Goal: Task Accomplishment & Management: Complete application form

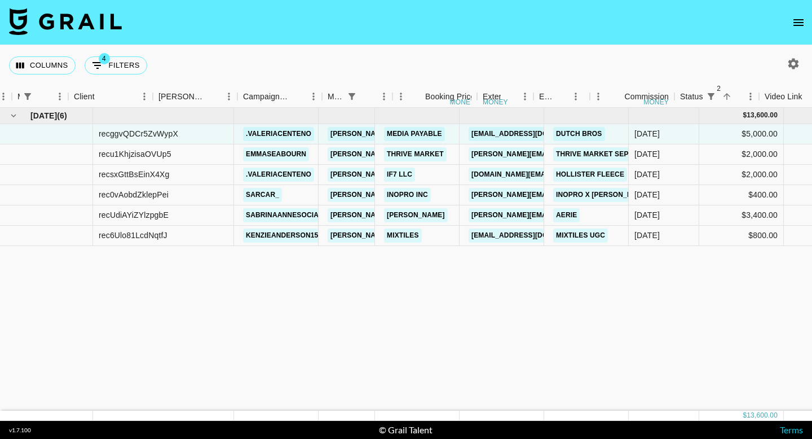
scroll to position [0, 307]
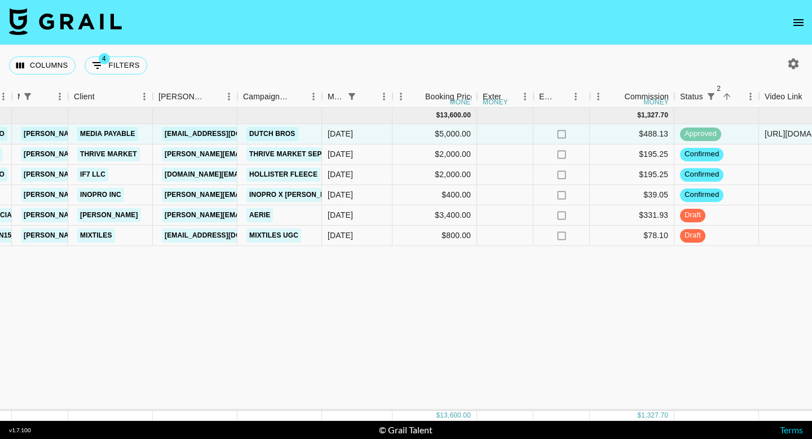
click at [316, 298] on div "[DATE] ( 6 ) $ 13,600.00 $ 1,327.70 recggvQDCr5ZvWypX .[PERSON_NAME] [PERSON_NA…" at bounding box center [587, 259] width 1788 height 303
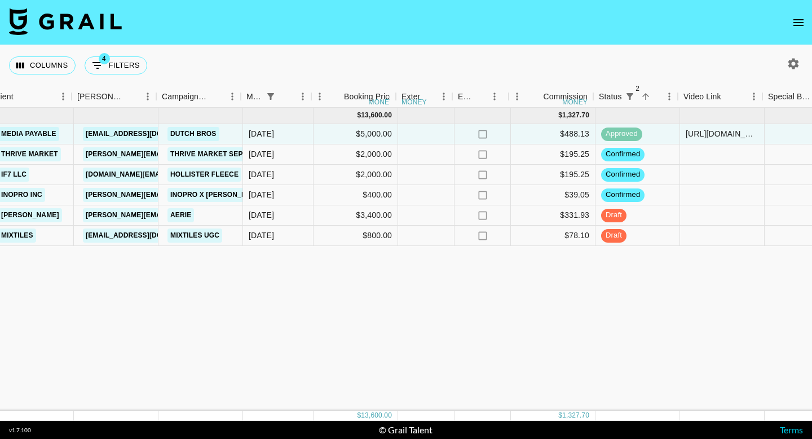
scroll to position [0, 391]
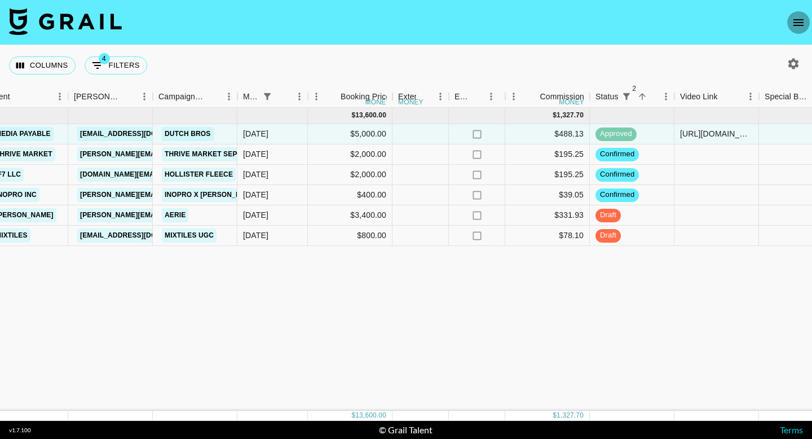
click at [793, 24] on icon "open drawer" at bounding box center [799, 23] width 14 height 14
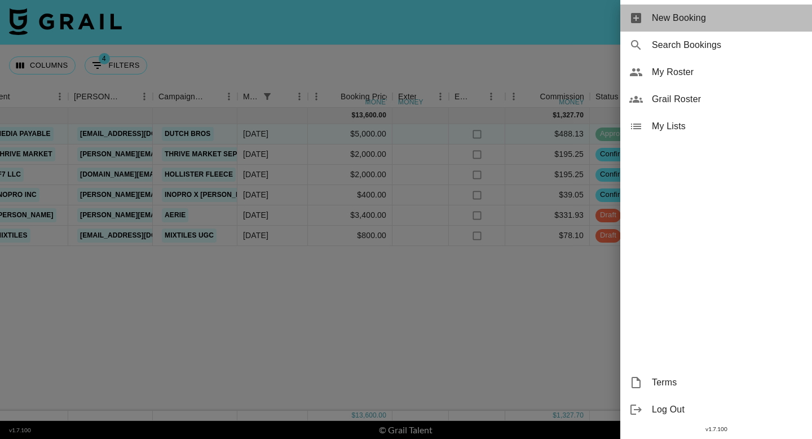
click at [681, 20] on span "New Booking" at bounding box center [727, 18] width 151 height 14
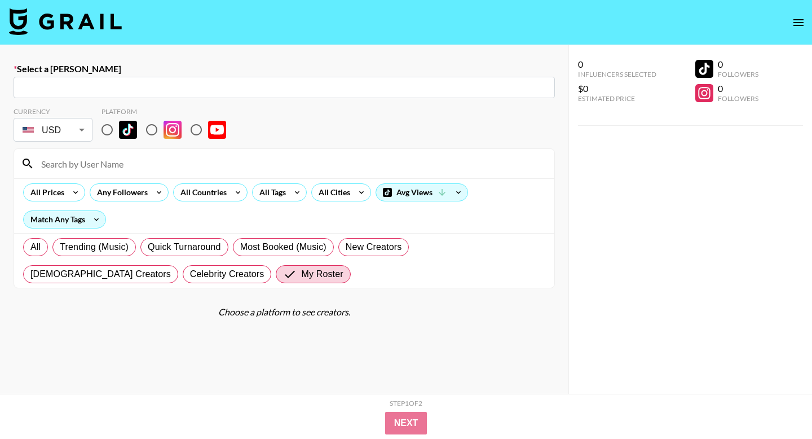
drag, startPoint x: 173, startPoint y: 85, endPoint x: 151, endPoint y: 86, distance: 22.0
click at [173, 85] on input "text" at bounding box center [284, 87] width 528 height 13
click at [151, 86] on input "text" at bounding box center [284, 87] width 528 height 13
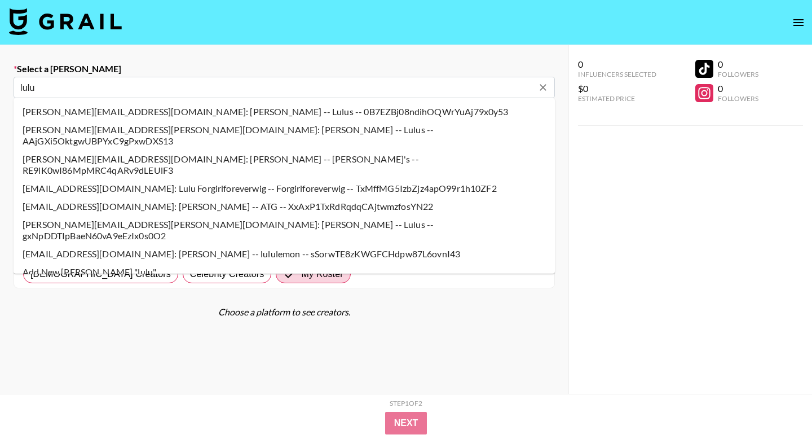
click at [151, 126] on li "[PERSON_NAME][EMAIL_ADDRESS][PERSON_NAME][DOMAIN_NAME]: [PERSON_NAME] -- Lulus …" at bounding box center [284, 135] width 541 height 29
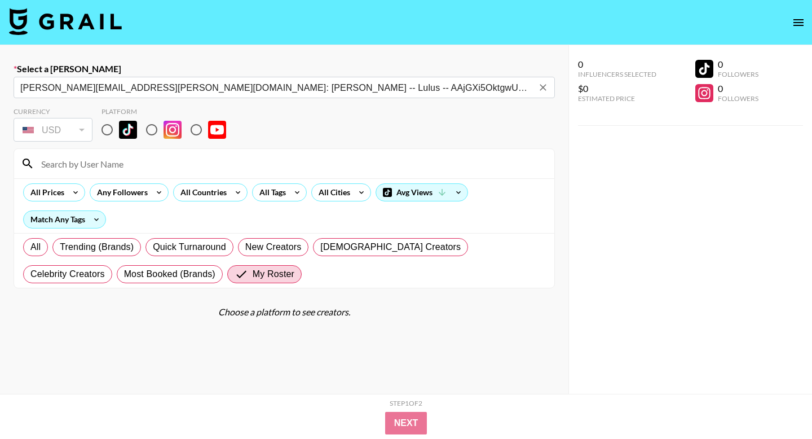
type input "[PERSON_NAME][EMAIL_ADDRESS][PERSON_NAME][DOMAIN_NAME]: [PERSON_NAME] -- Lulus …"
click at [111, 132] on input "radio" at bounding box center [107, 130] width 24 height 24
radio input "true"
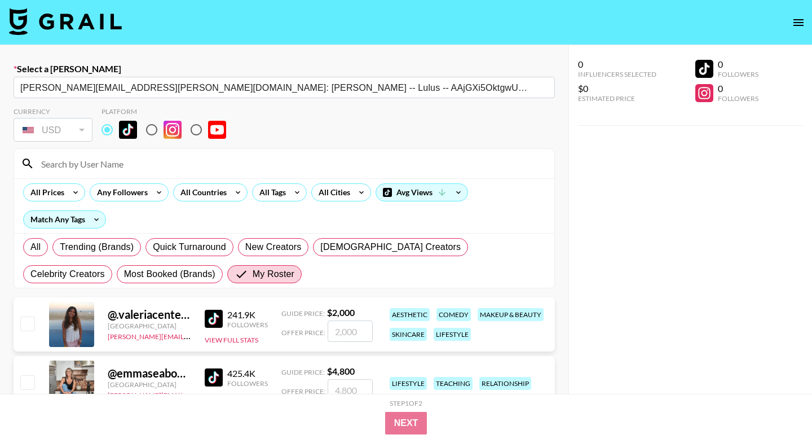
click at [129, 165] on input at bounding box center [290, 164] width 513 height 18
click at [25, 324] on input "checkbox" at bounding box center [27, 323] width 14 height 14
checkbox input "true"
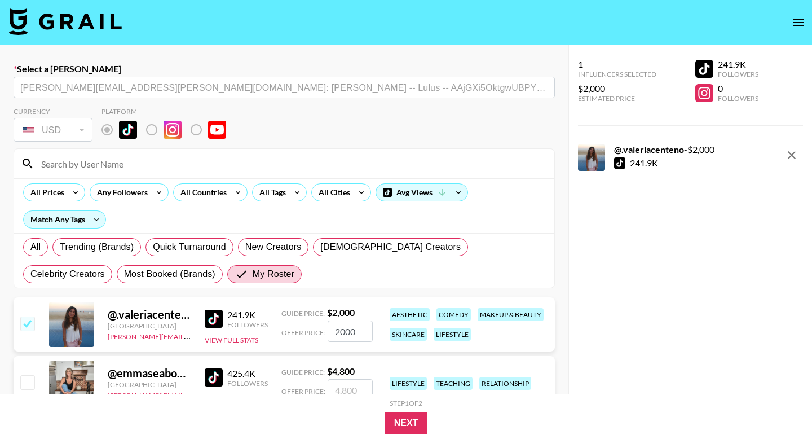
drag, startPoint x: 361, startPoint y: 333, endPoint x: 331, endPoint y: 332, distance: 30.5
click at [331, 332] on input "2000" at bounding box center [350, 330] width 45 height 21
type input "3000"
click at [416, 416] on button "Next" at bounding box center [406, 423] width 43 height 23
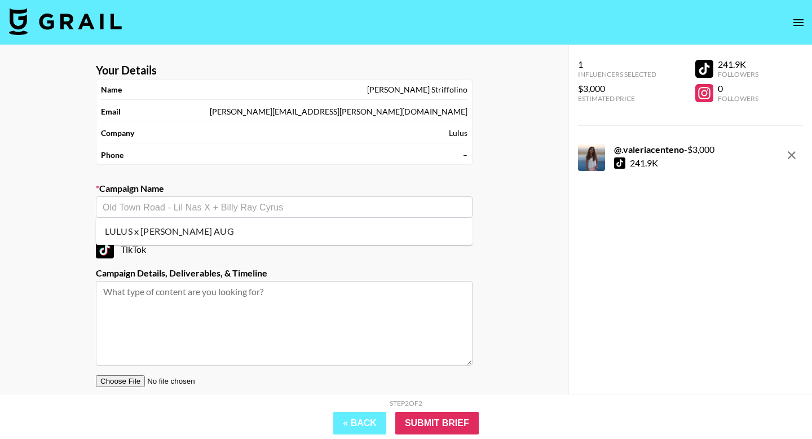
click at [258, 205] on input "text" at bounding box center [284, 207] width 363 height 13
click at [280, 232] on li "Add New Campaign: "Lulus x [PERSON_NAME] 2 TikToks per month"" at bounding box center [284, 231] width 377 height 18
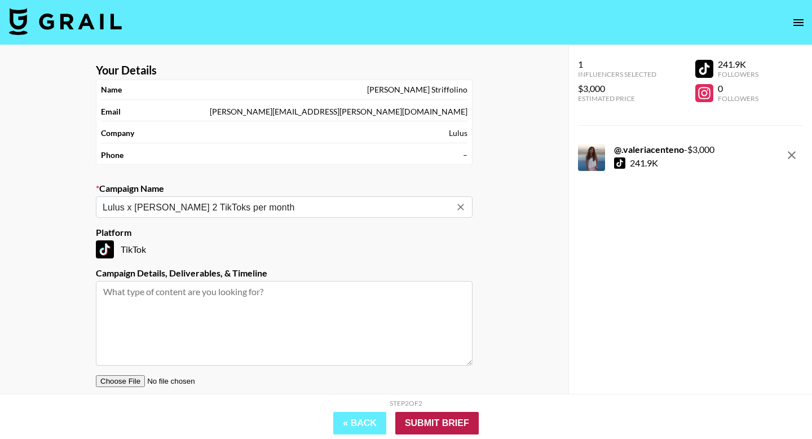
type input "Lulus x [PERSON_NAME] 2 TikToks per month"
click at [456, 421] on input "Submit Brief" at bounding box center [436, 423] width 83 height 23
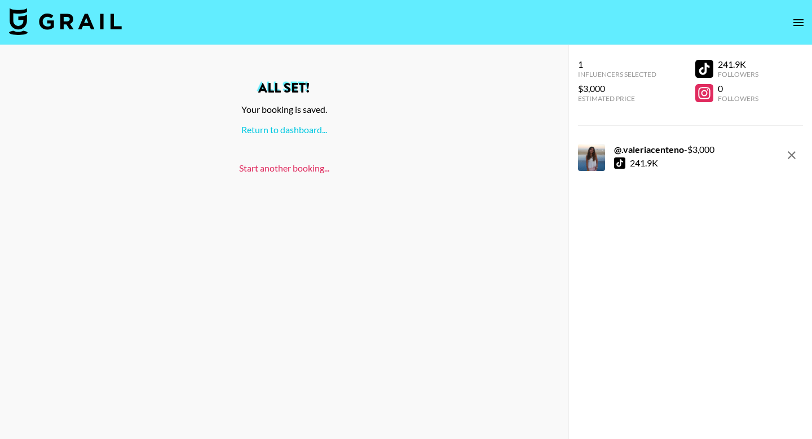
click at [283, 169] on link "Start another booking..." at bounding box center [284, 167] width 90 height 11
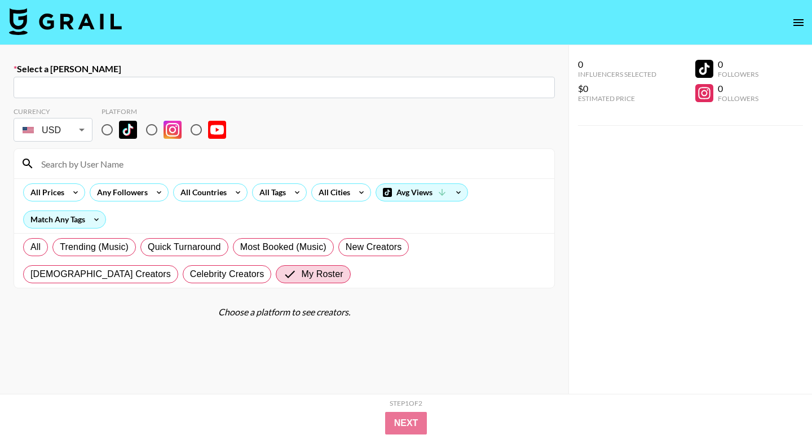
click at [85, 24] on img at bounding box center [65, 21] width 113 height 27
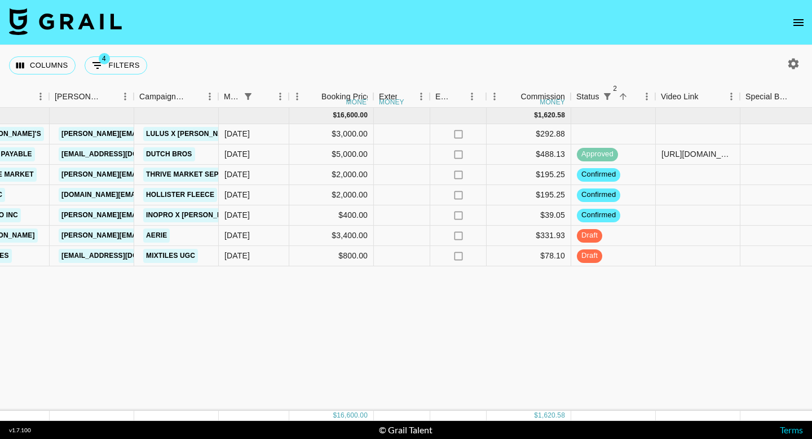
scroll to position [0, 411]
